Goal: Navigation & Orientation: Find specific page/section

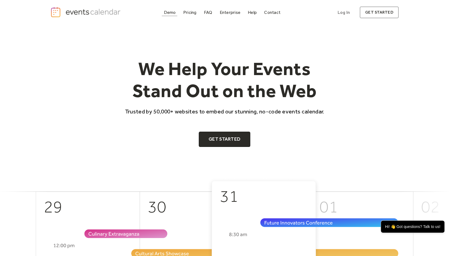
click at [174, 13] on div "Demo" at bounding box center [170, 12] width 12 height 3
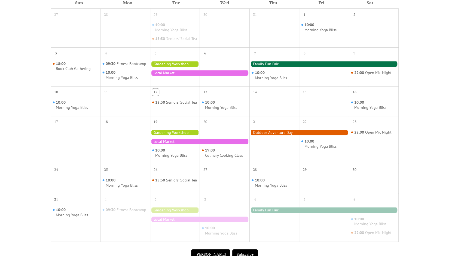
scroll to position [141, 0]
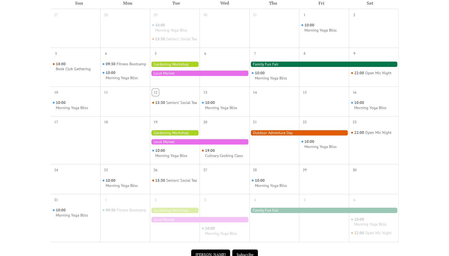
click at [265, 67] on div at bounding box center [323, 63] width 149 height 5
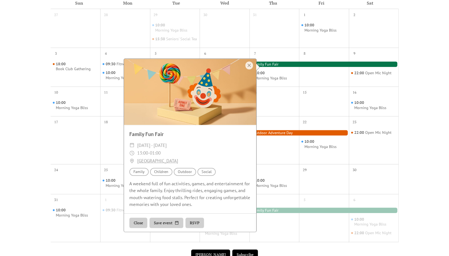
click at [294, 135] on div at bounding box center [298, 132] width 99 height 5
